Goal: Information Seeking & Learning: Learn about a topic

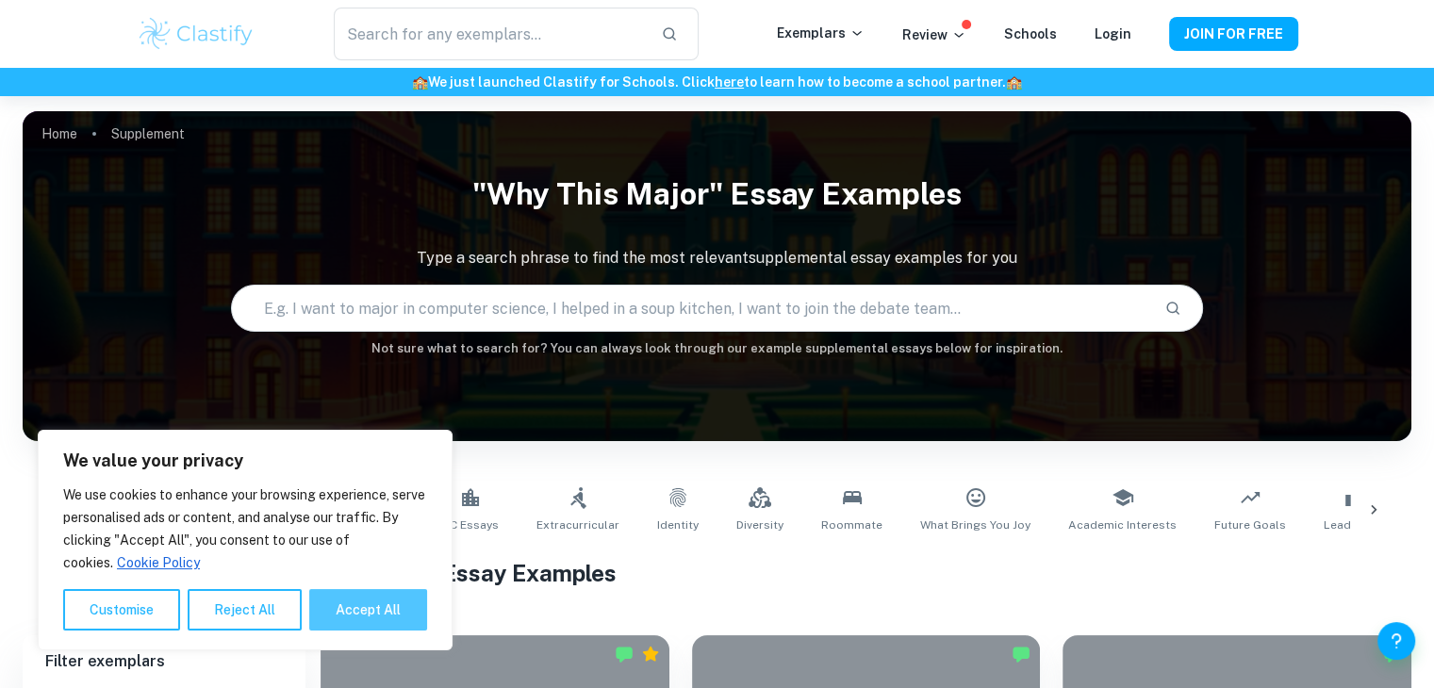
click at [348, 609] on button "Accept All" at bounding box center [368, 609] width 118 height 41
checkbox input "true"
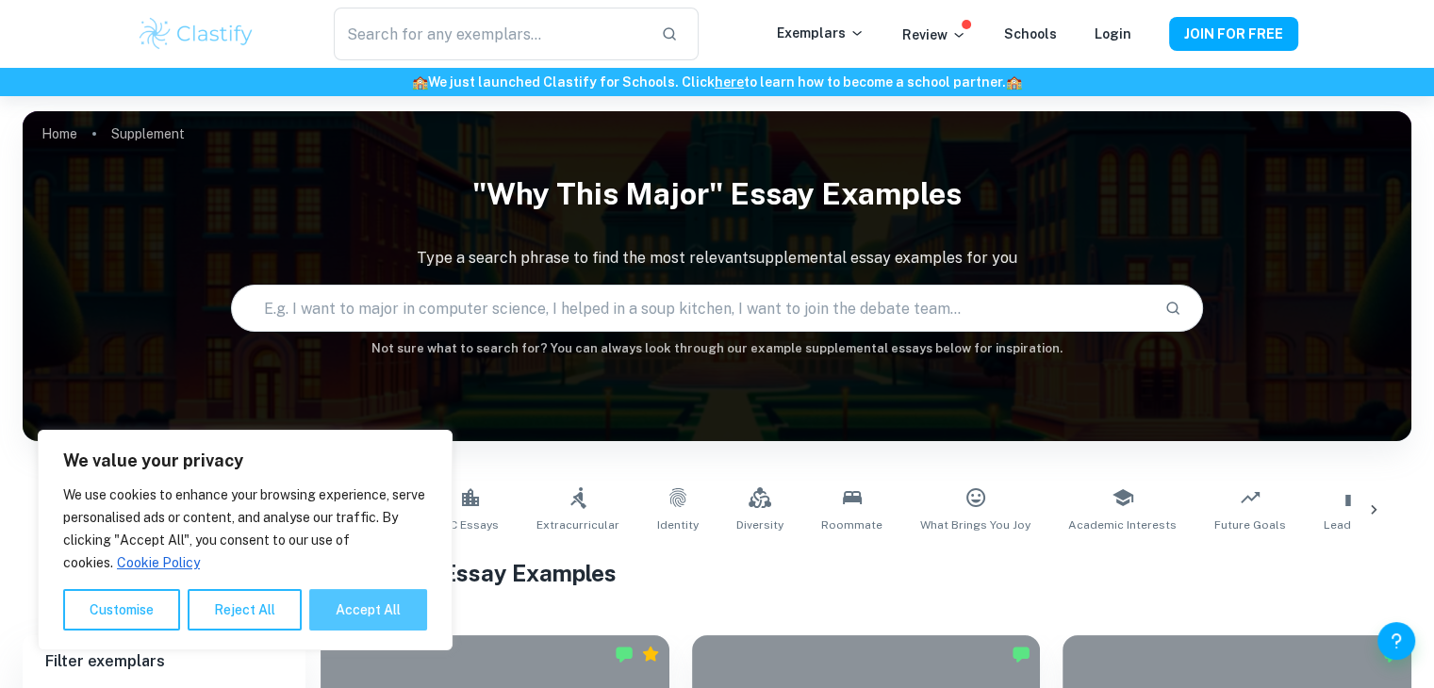
checkbox input "true"
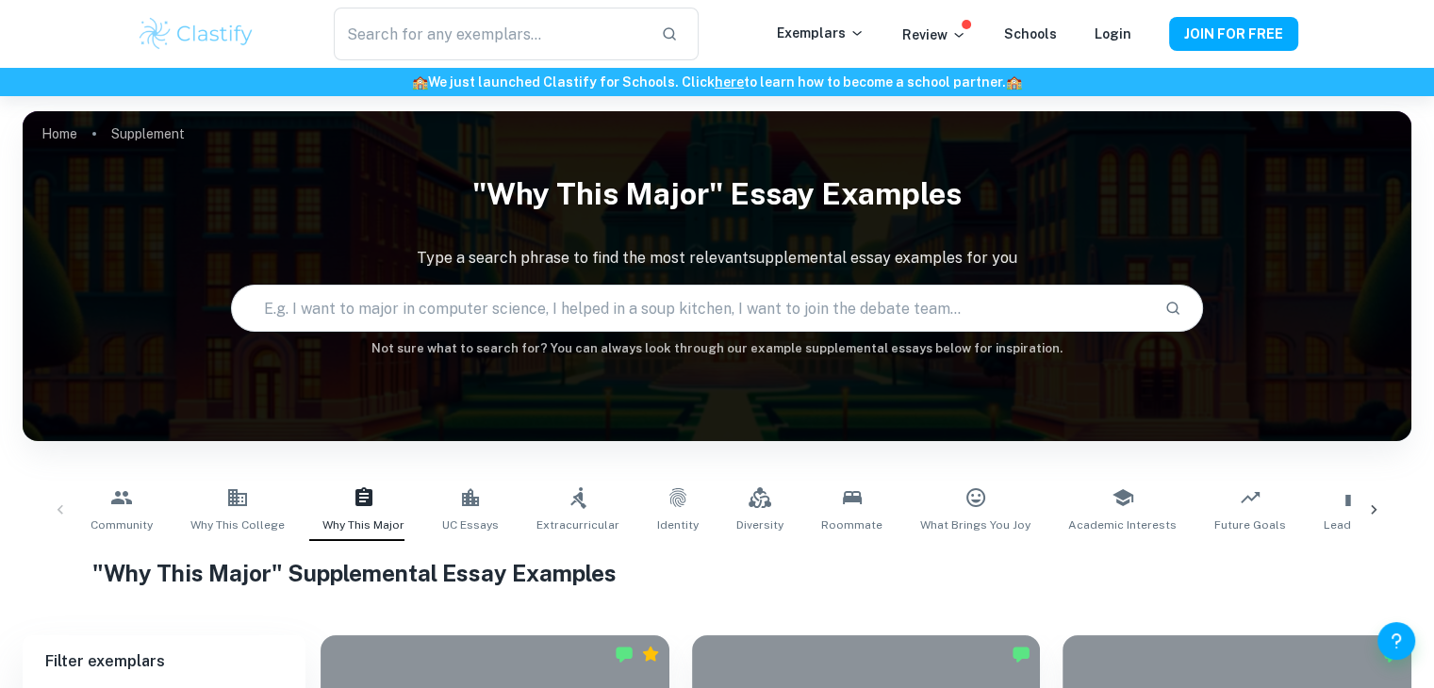
click at [305, 309] on input "text" at bounding box center [690, 308] width 917 height 53
type input "biochemistry"
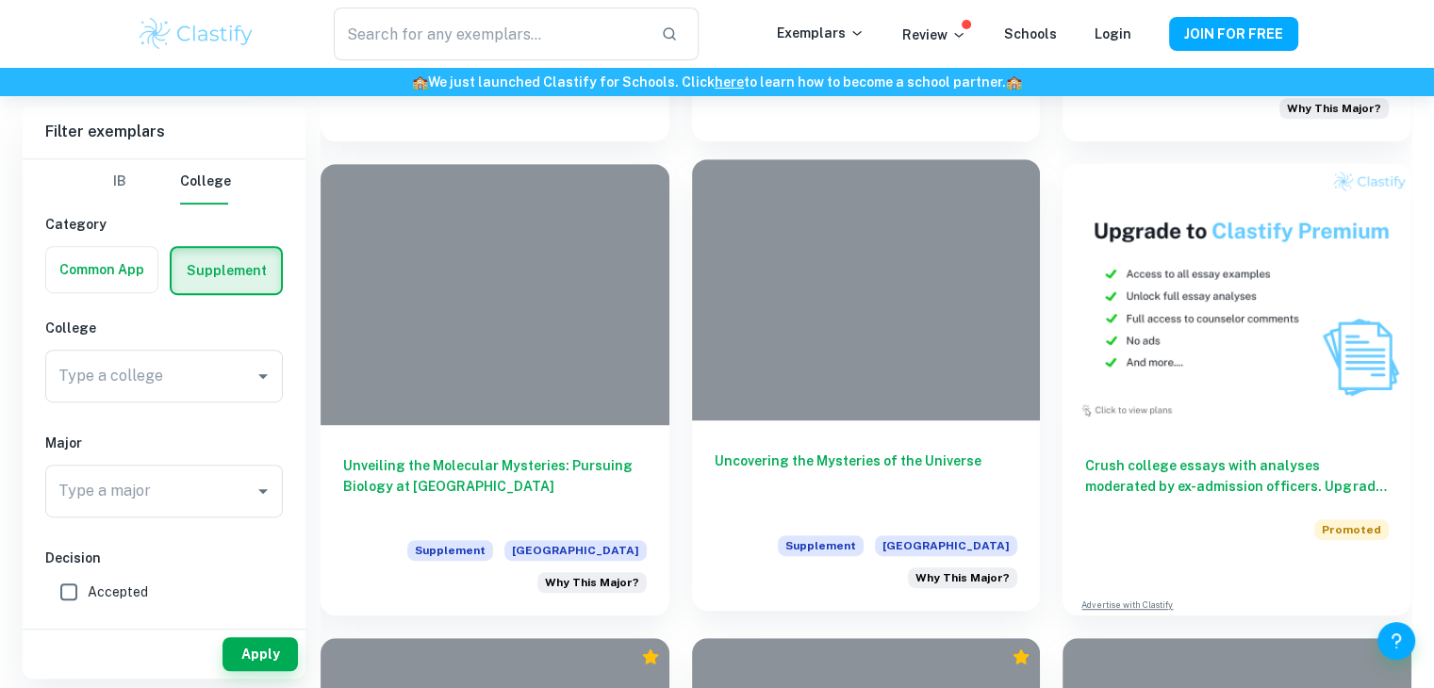
scroll to position [406, 0]
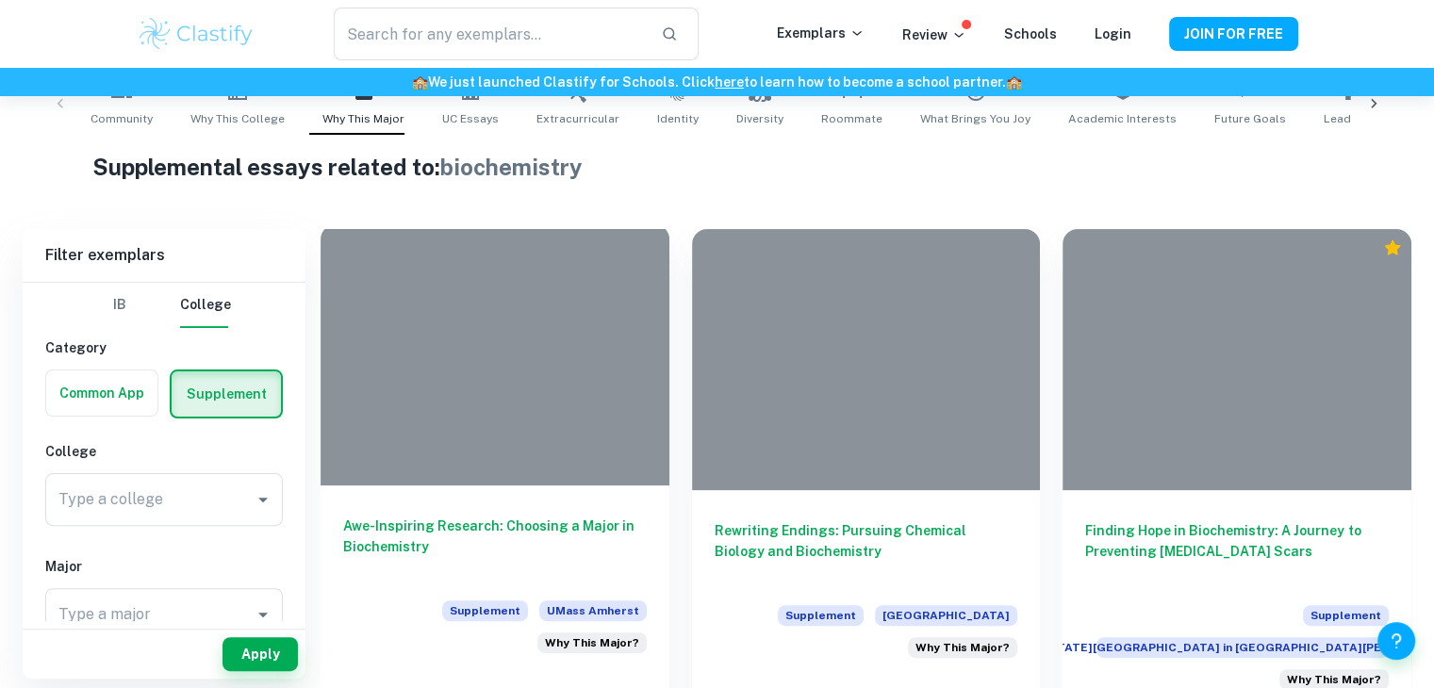
click at [572, 502] on div "Awe-Inspiring Research: Choosing a Major in Biochemistry Supplement UMass Amher…" at bounding box center [494, 580] width 349 height 190
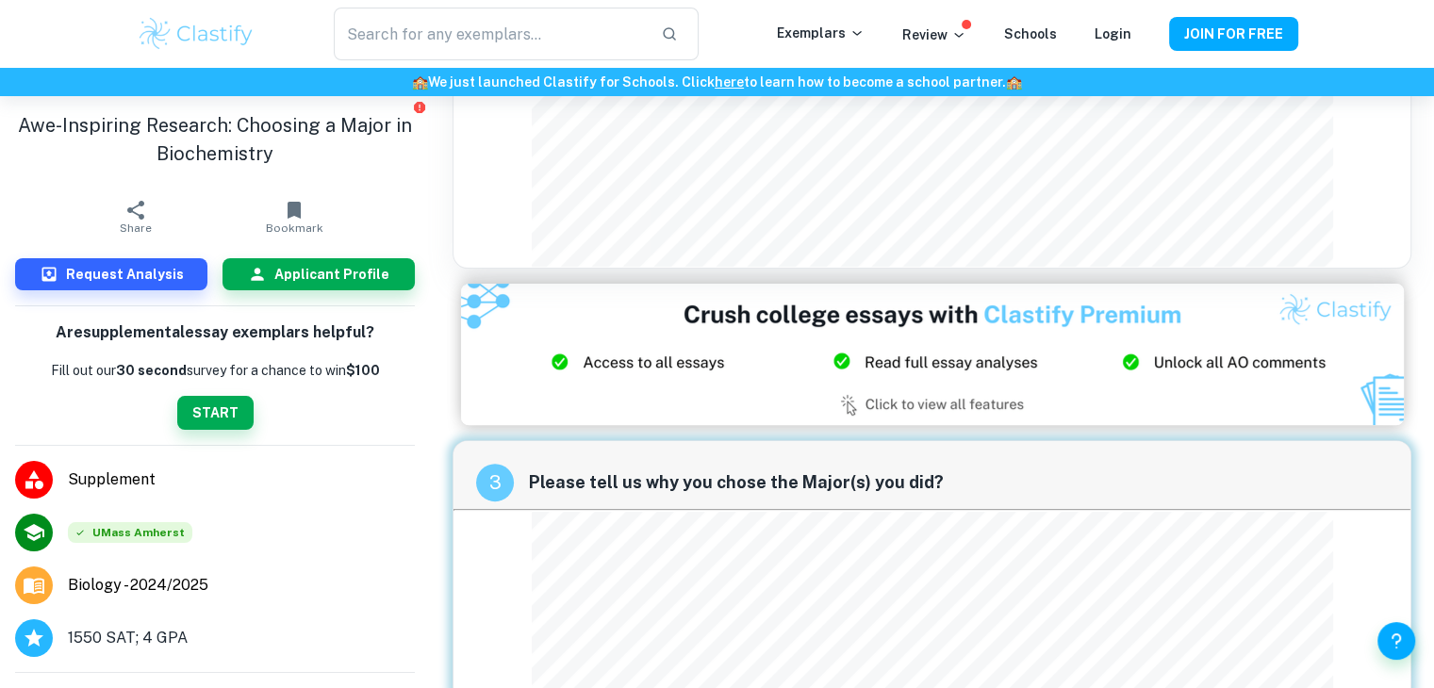
scroll to position [494, 0]
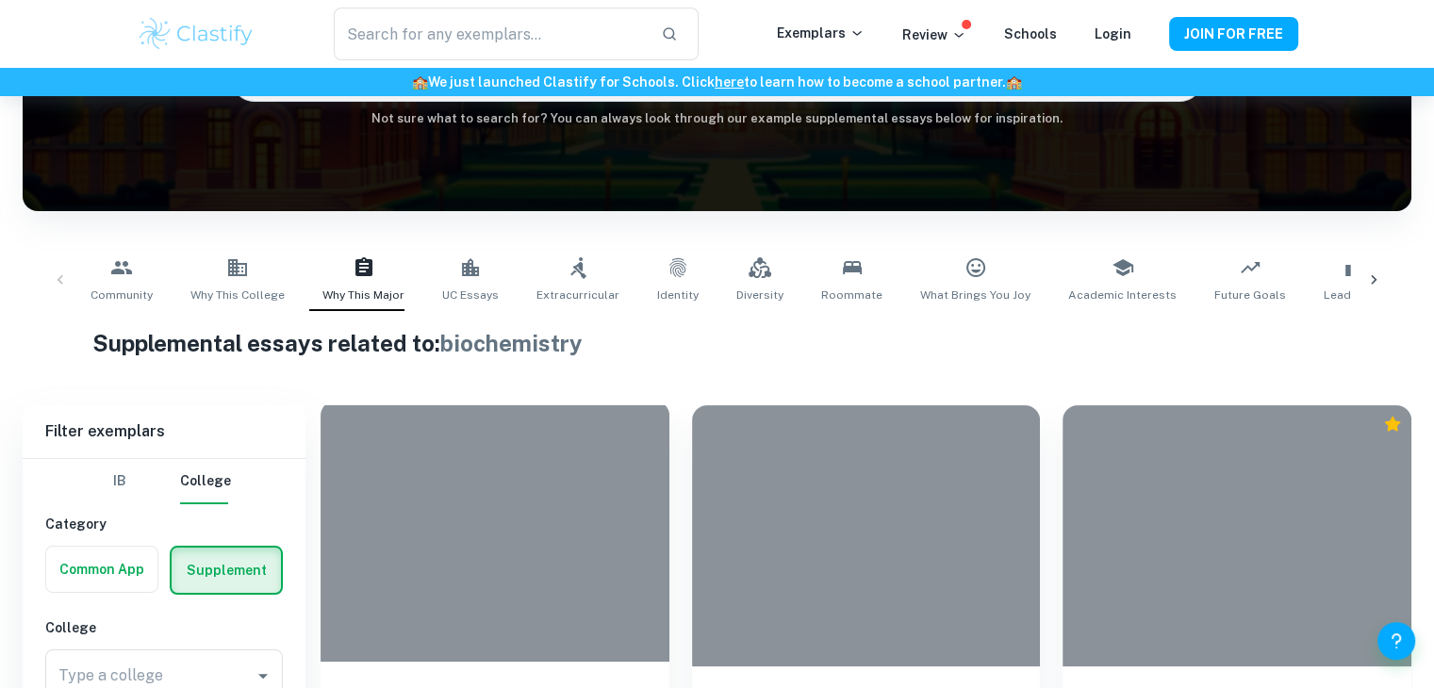
scroll to position [487, 0]
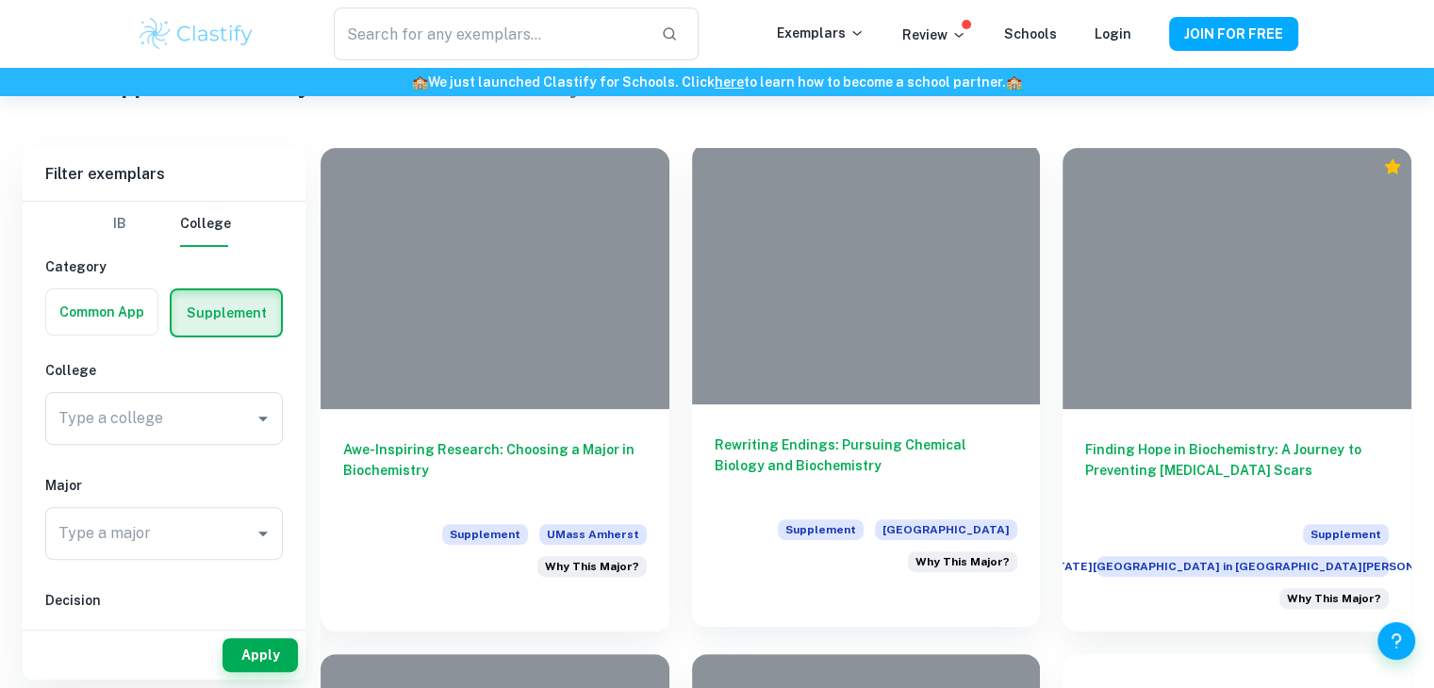
click at [886, 462] on h6 "Rewriting Endings: Pursuing Chemical Biology and Biochemistry" at bounding box center [865, 465] width 303 height 62
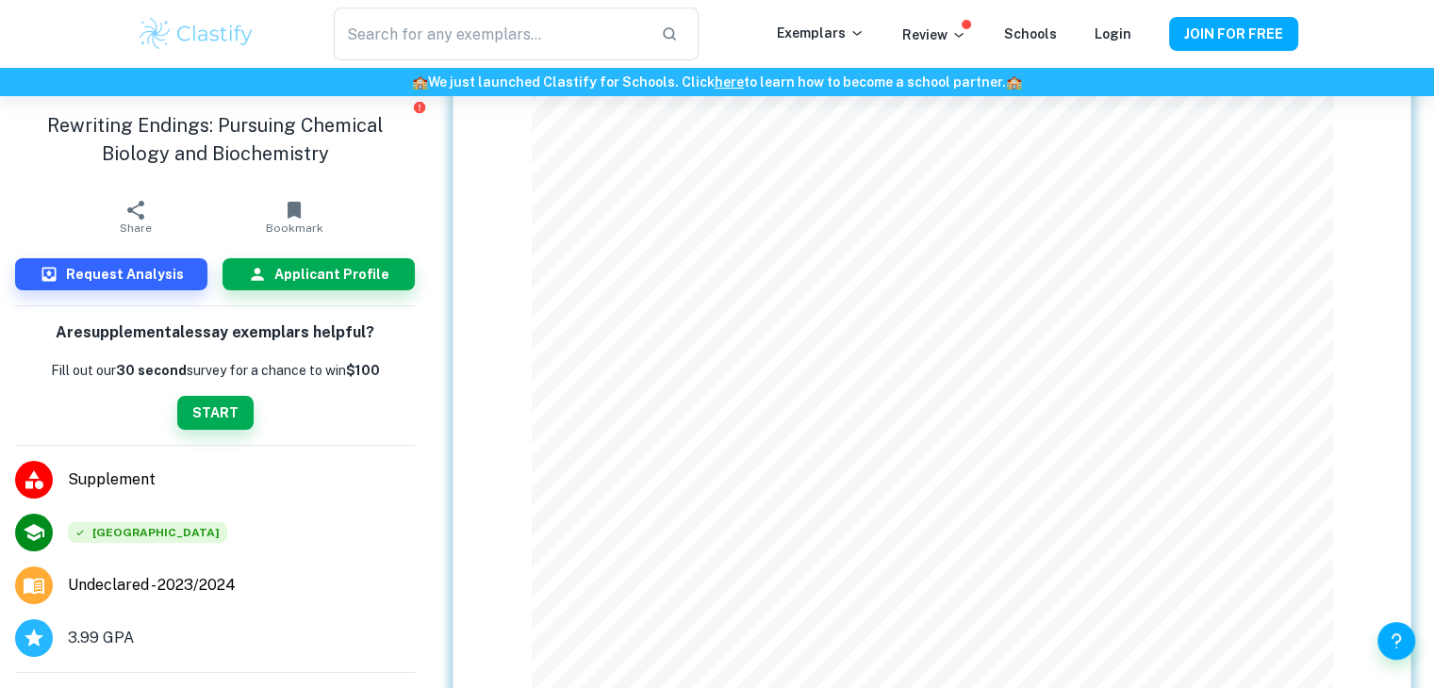
scroll to position [1259, 0]
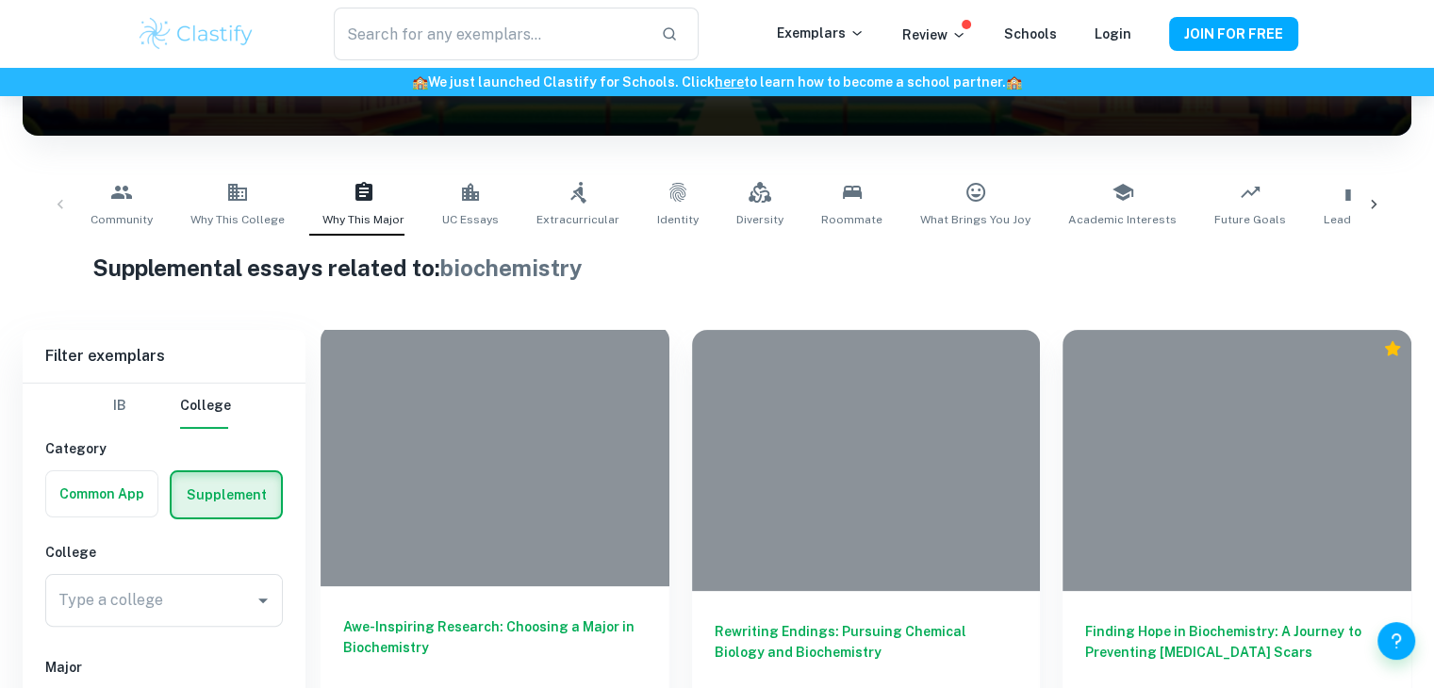
scroll to position [500, 0]
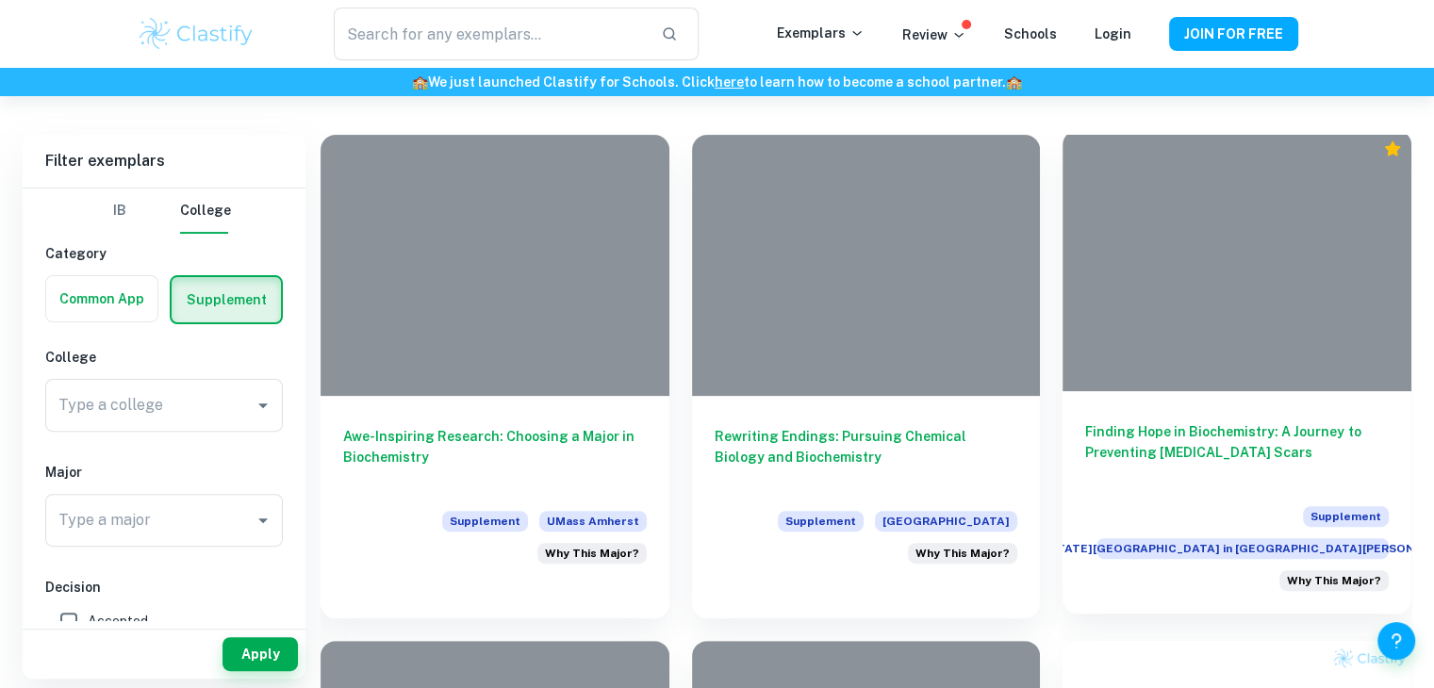
click at [1167, 455] on h6 "Finding Hope in Biochemistry: A Journey to Preventing [MEDICAL_DATA] Scars" at bounding box center [1236, 452] width 303 height 62
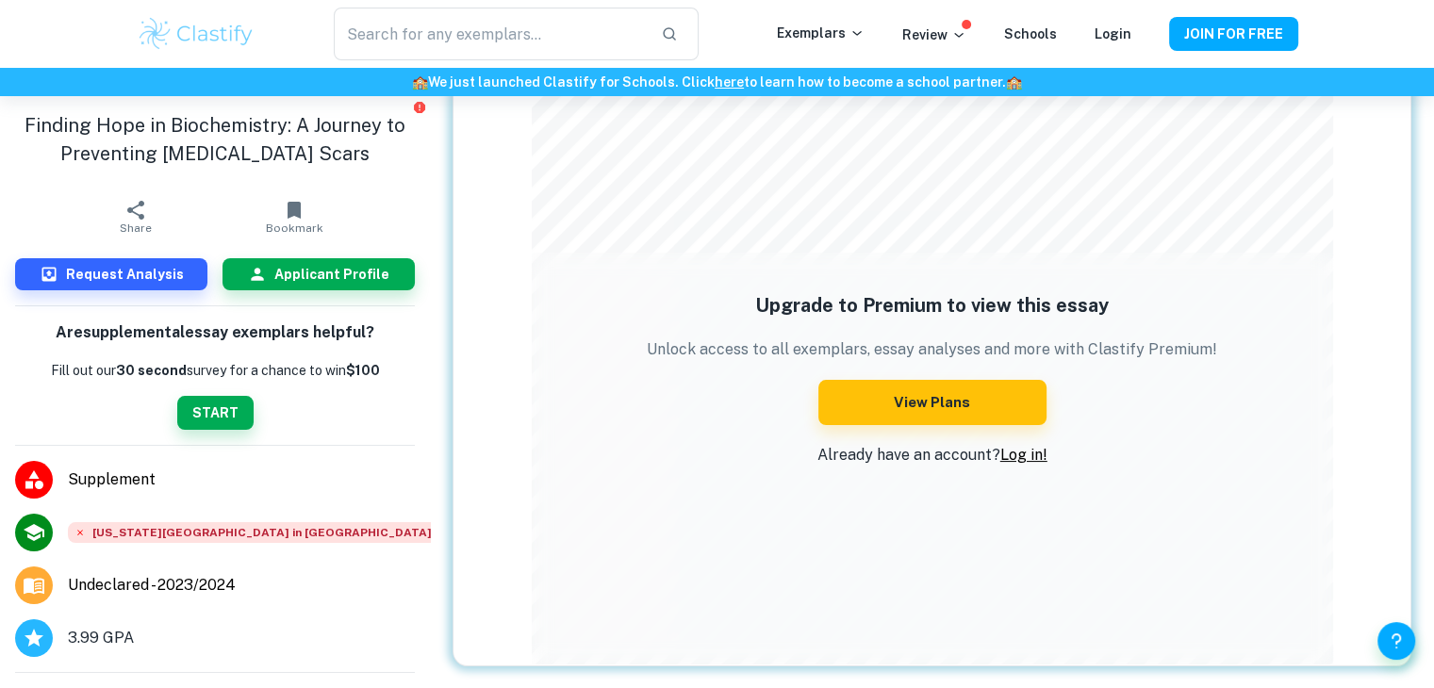
scroll to position [128, 0]
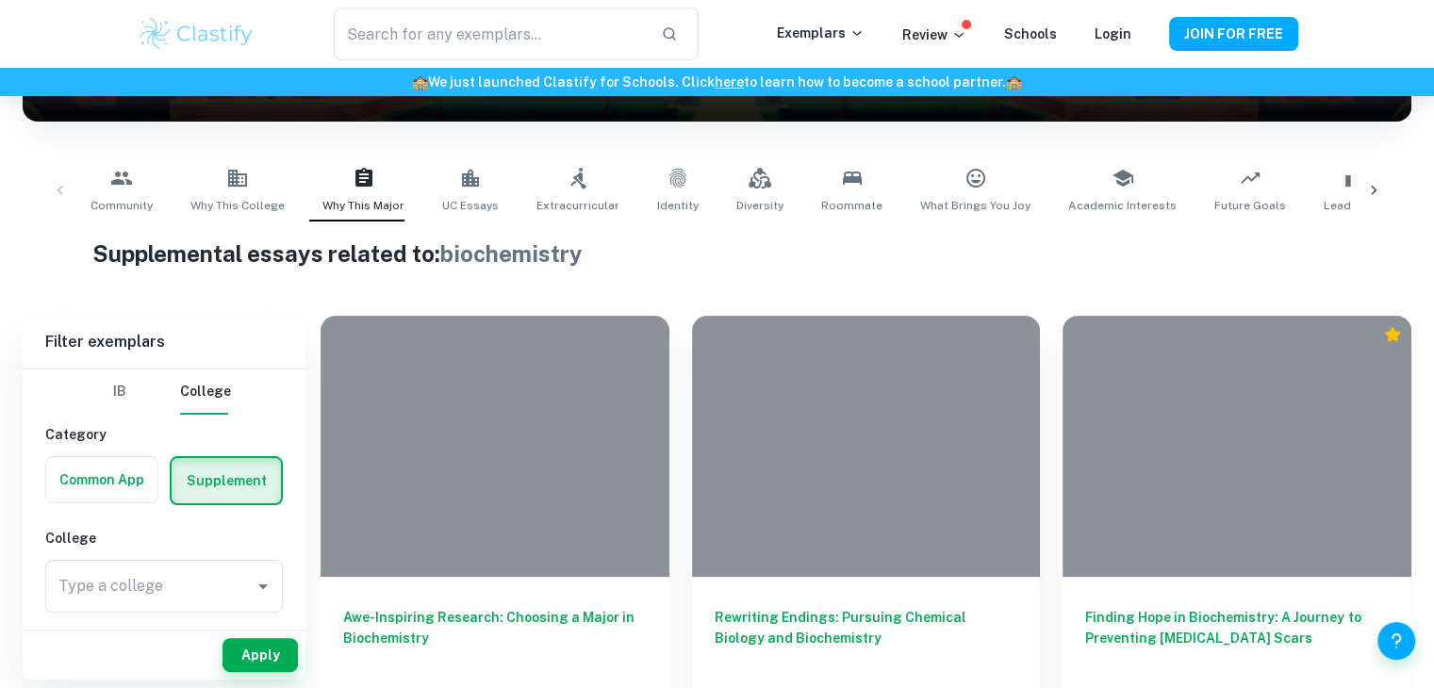
scroll to position [320, 0]
